Goal: Task Accomplishment & Management: Manage account settings

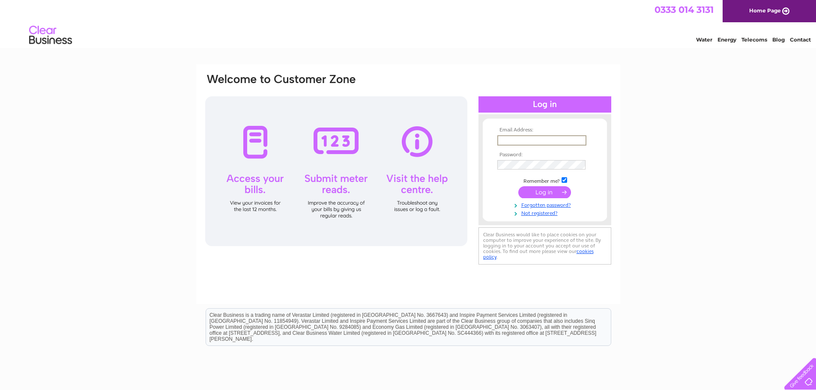
click at [508, 140] on input "text" at bounding box center [541, 140] width 89 height 10
type input "[EMAIL_ADDRESS][DOMAIN_NAME]"
click at [555, 188] on input "submit" at bounding box center [544, 191] width 53 height 12
click at [544, 192] on input "submit" at bounding box center [544, 192] width 53 height 12
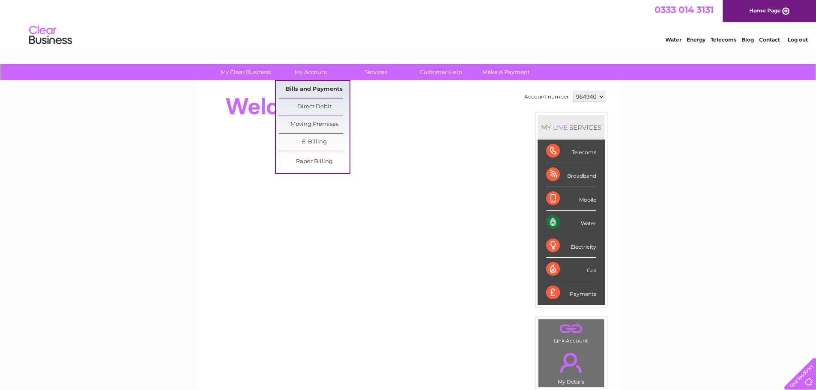
click at [311, 91] on link "Bills and Payments" at bounding box center [314, 89] width 71 height 17
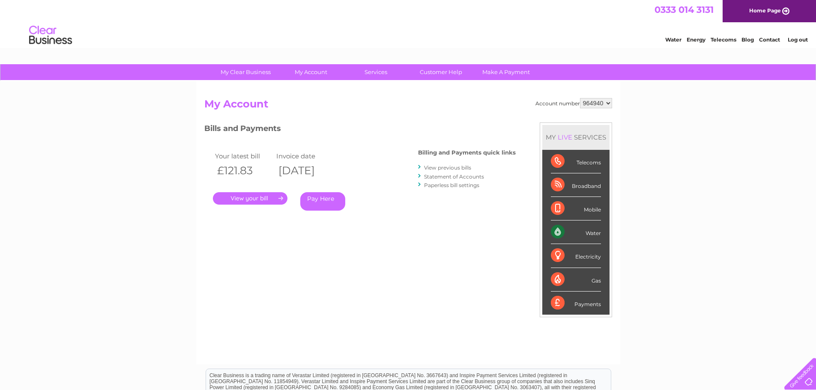
click at [269, 201] on link "." at bounding box center [250, 198] width 75 height 12
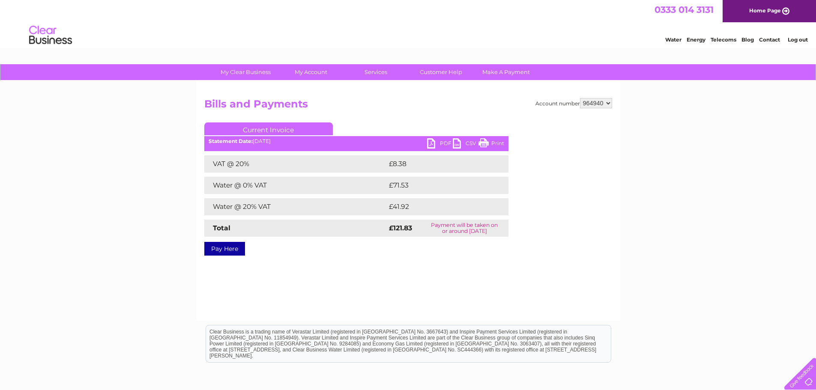
click at [437, 142] on link "PDF" at bounding box center [440, 144] width 26 height 12
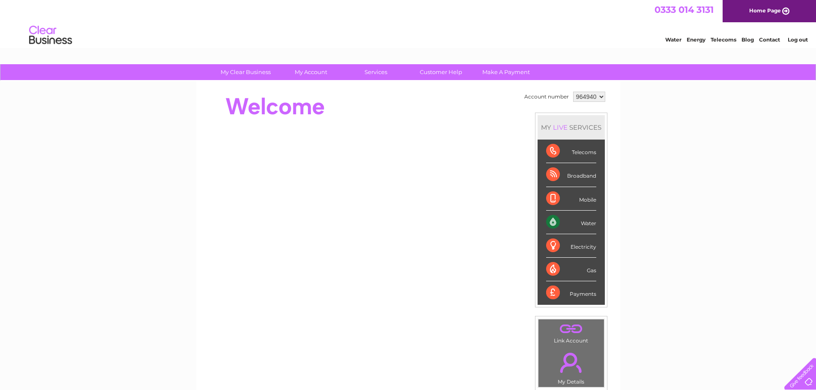
click at [797, 40] on link "Log out" at bounding box center [798, 39] width 20 height 6
